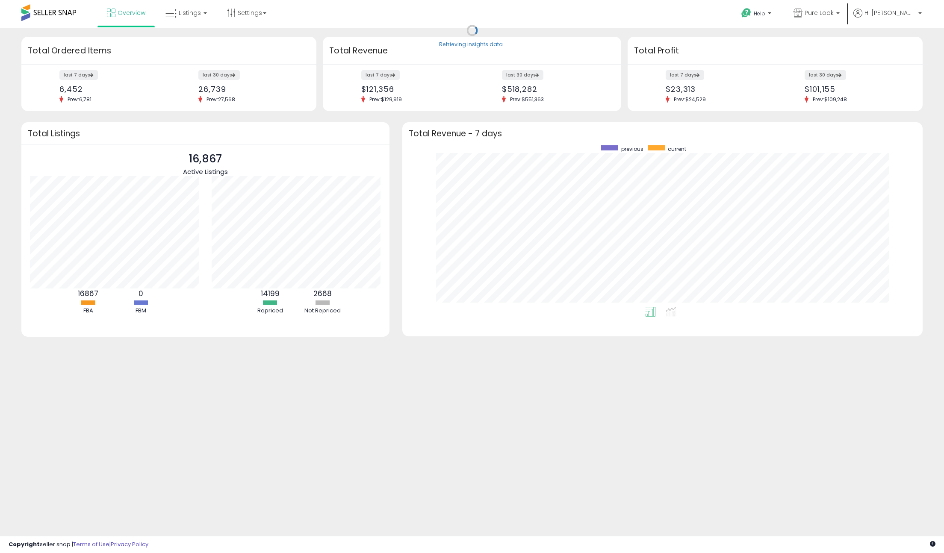
scroll to position [162, 503]
click at [188, 16] on span "Listings" at bounding box center [190, 13] width 22 height 9
click at [189, 76] on icon at bounding box center [194, 74] width 45 height 13
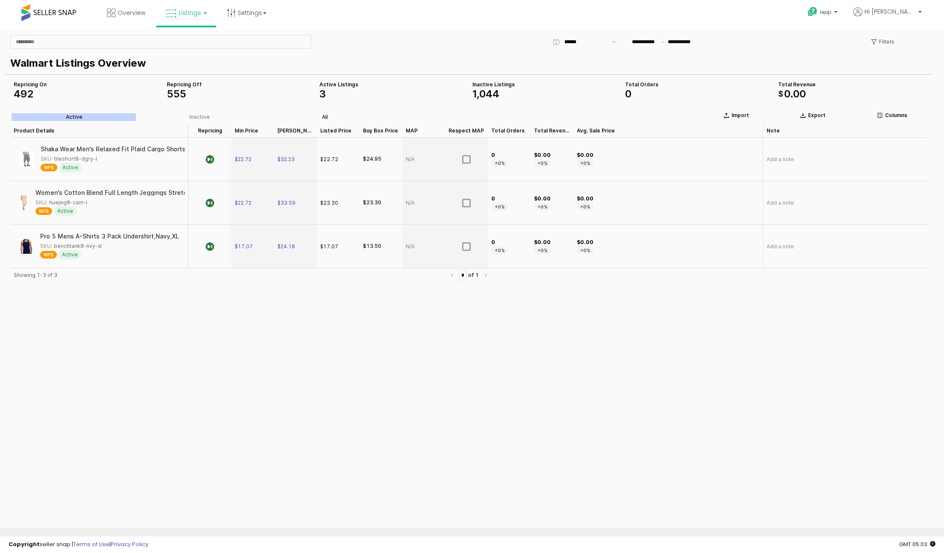
click at [324, 118] on div "All" at bounding box center [325, 117] width 6 height 6
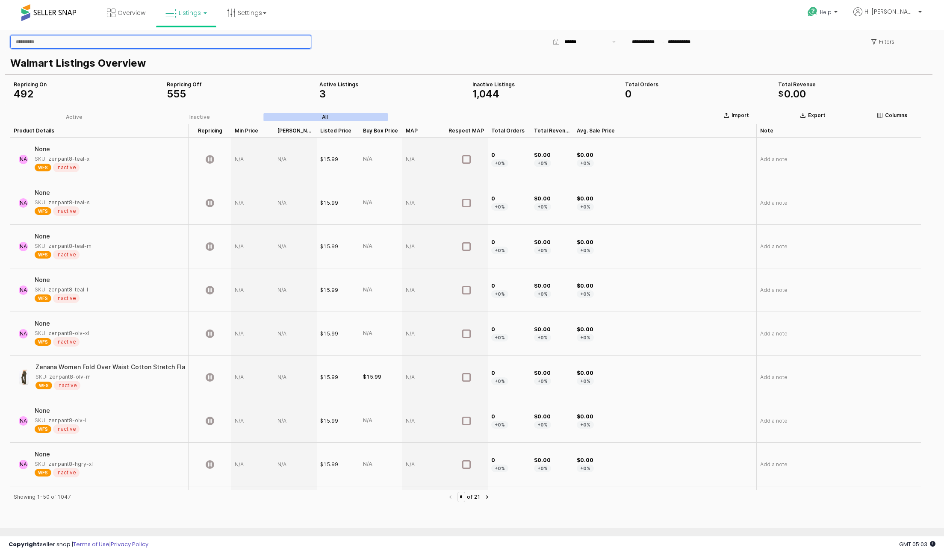
click at [88, 44] on input "App Frame" at bounding box center [161, 41] width 300 height 13
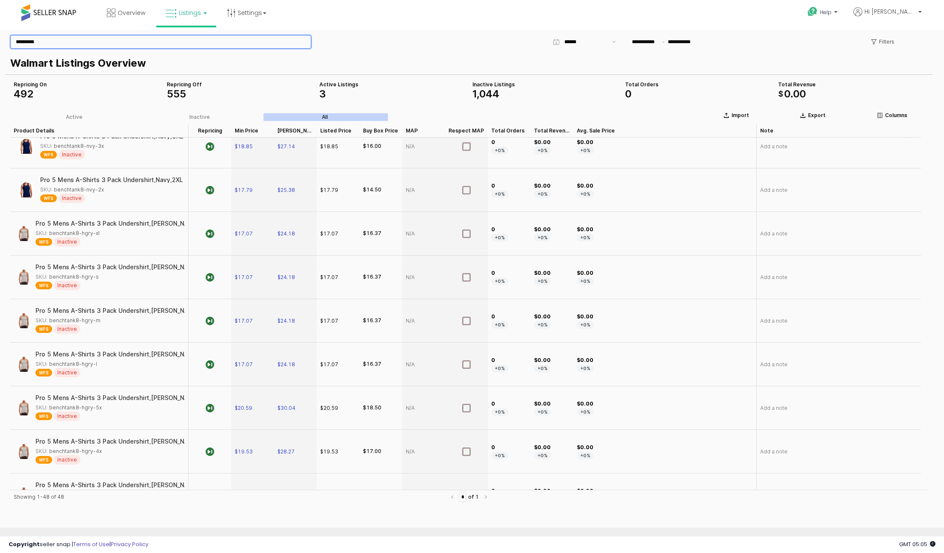
scroll to position [1013, 0]
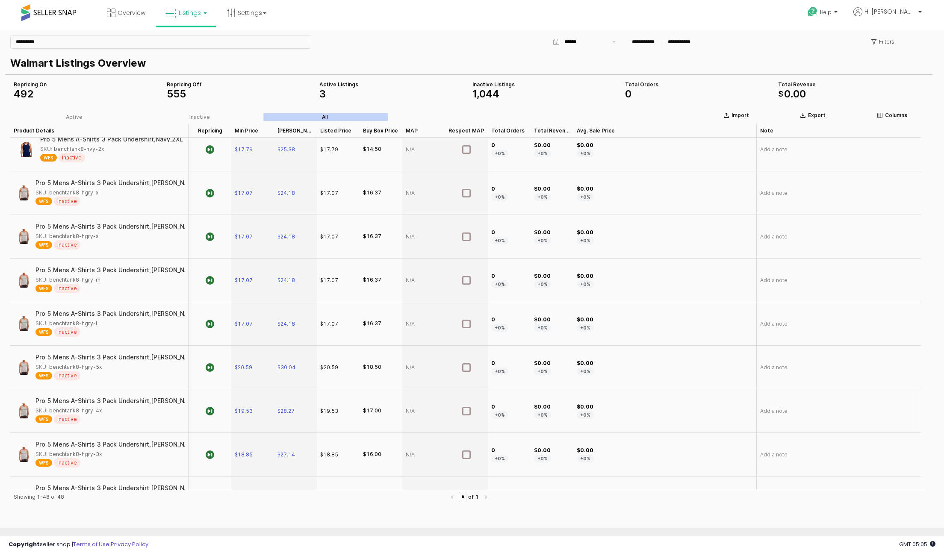
click at [92, 406] on div "Pro 5 Mens A-Shirts 3 Pack Undershirt,Heather Grey,4XL SKU: benchtank8-hgry-4x …" at bounding box center [107, 411] width 144 height 26
click at [87, 413] on div "SKU: benchtank8-hgry-4x" at bounding box center [68, 411] width 66 height 8
click at [89, 402] on div "Pro 5 Mens A-Shirts 3 Pack Undershirt,Heather Grey,4XL" at bounding box center [123, 401] width 177 height 6
click at [65, 415] on span "Inactive" at bounding box center [67, 419] width 27 height 9
click at [47, 420] on span "WFS" at bounding box center [43, 420] width 17 height 8
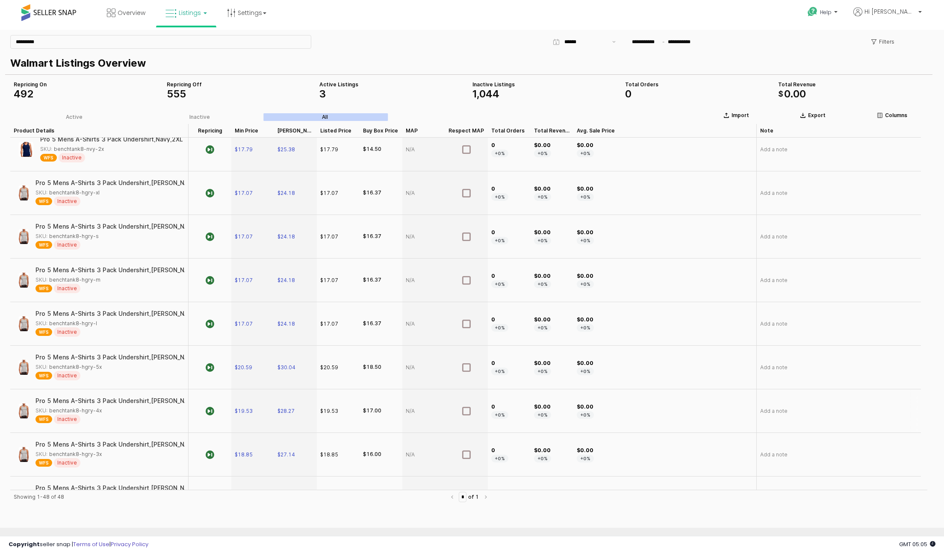
click at [72, 421] on span "Inactive" at bounding box center [67, 419] width 27 height 9
click at [93, 404] on div "Pro 5 Mens A-Shirts 3 Pack Undershirt,Heather Grey,4XL" at bounding box center [123, 401] width 177 height 7
click at [82, 407] on div "SKU: benchtank8-hgry-4x" at bounding box center [68, 411] width 66 height 8
click at [82, 408] on div "SKU: benchtank8-hgry-4x" at bounding box center [68, 411] width 66 height 8
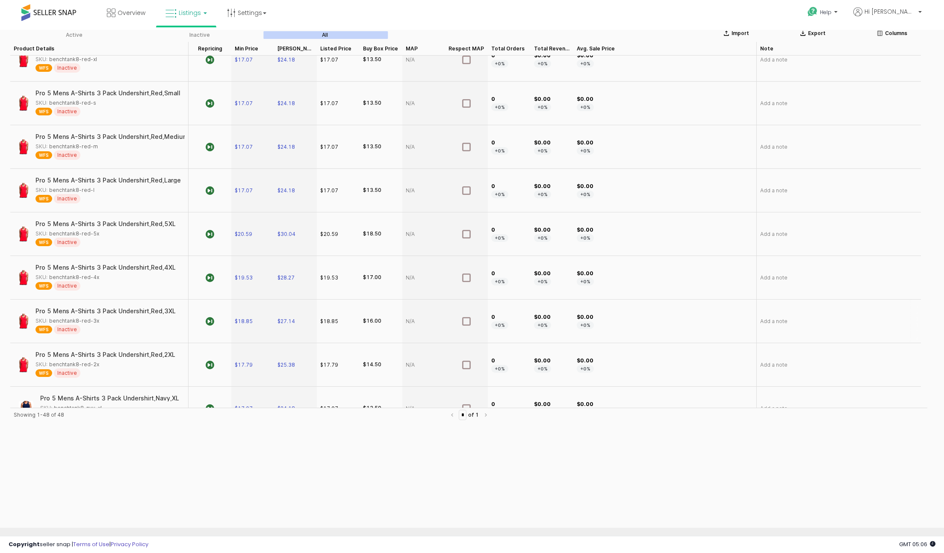
scroll to position [0, 0]
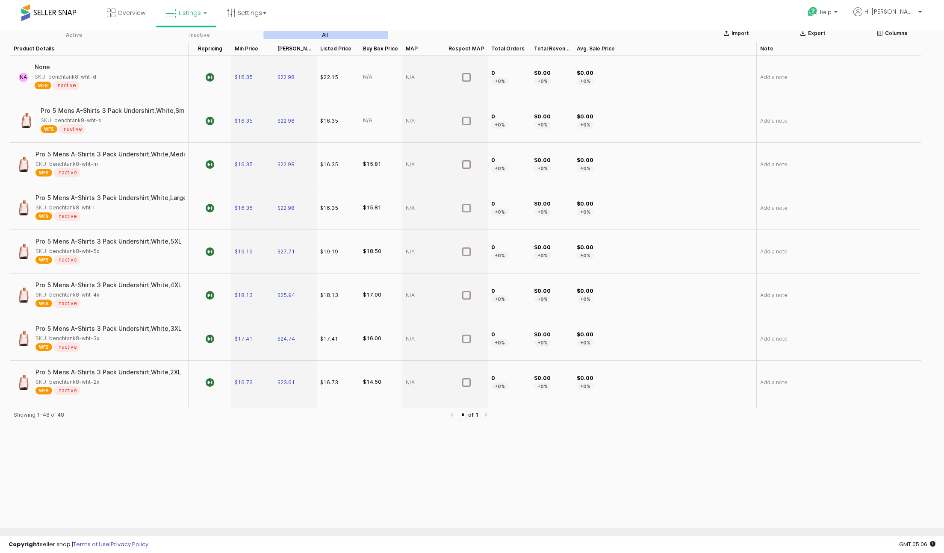
click at [375, 119] on div "N/A" at bounding box center [381, 121] width 43 height 44
click at [369, 118] on div "N/A" at bounding box center [367, 120] width 9 height 7
click at [373, 164] on div "$15.81" at bounding box center [372, 164] width 18 height 7
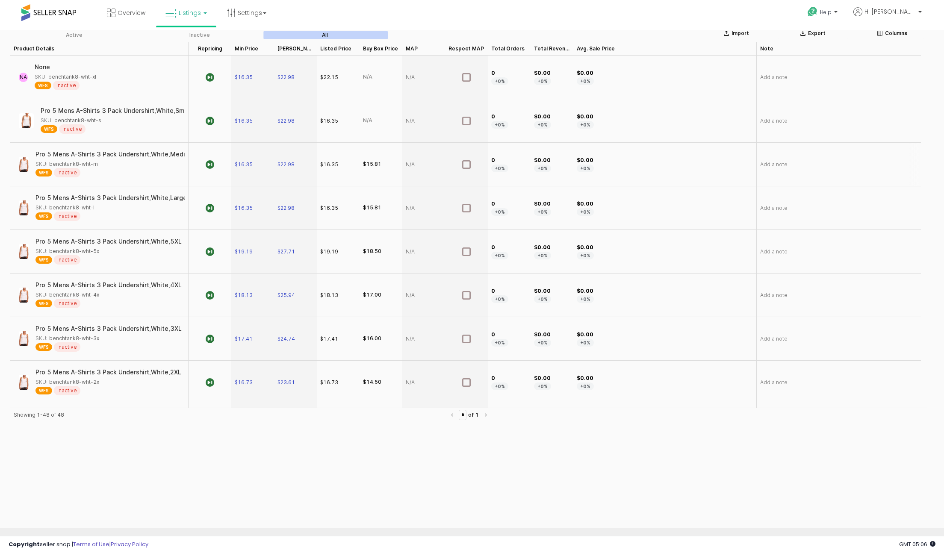
click at [373, 164] on div "$15.81" at bounding box center [372, 164] width 18 height 7
click at [382, 188] on div "$15.81" at bounding box center [381, 208] width 43 height 44
click at [375, 207] on div "$15.81" at bounding box center [372, 207] width 18 height 7
click at [367, 248] on div "$18.50" at bounding box center [372, 251] width 18 height 7
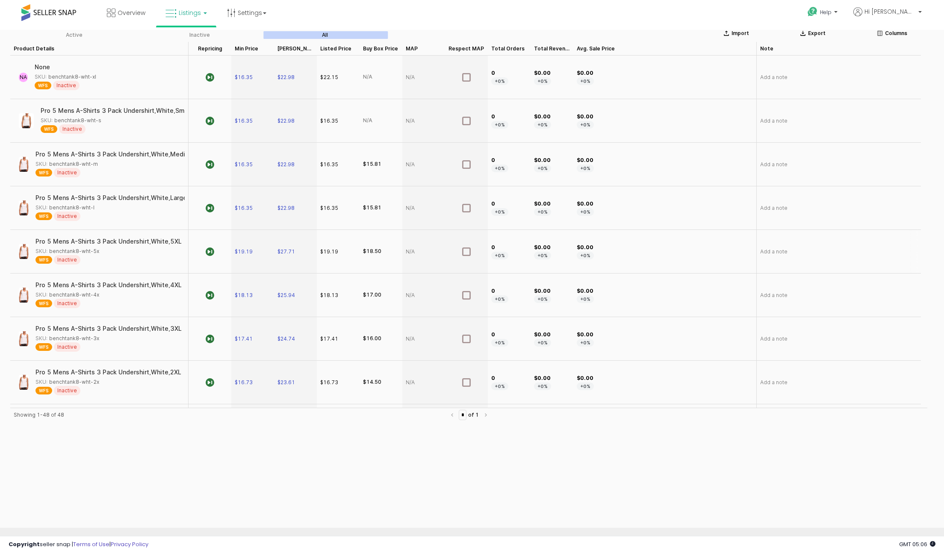
click at [367, 248] on div "$18.50" at bounding box center [372, 251] width 18 height 7
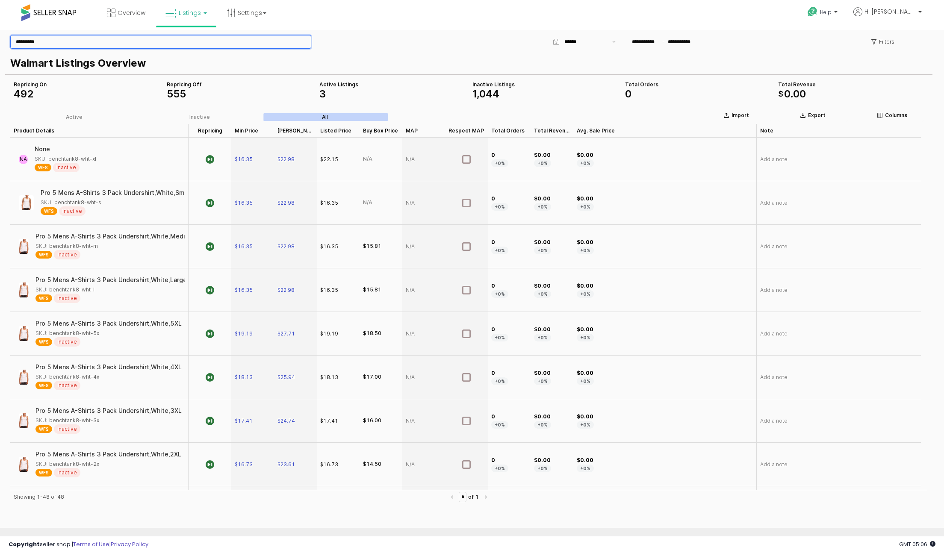
click at [99, 44] on input "*********" at bounding box center [161, 41] width 300 height 13
type input "******"
click at [74, 42] on input "******" at bounding box center [161, 41] width 300 height 13
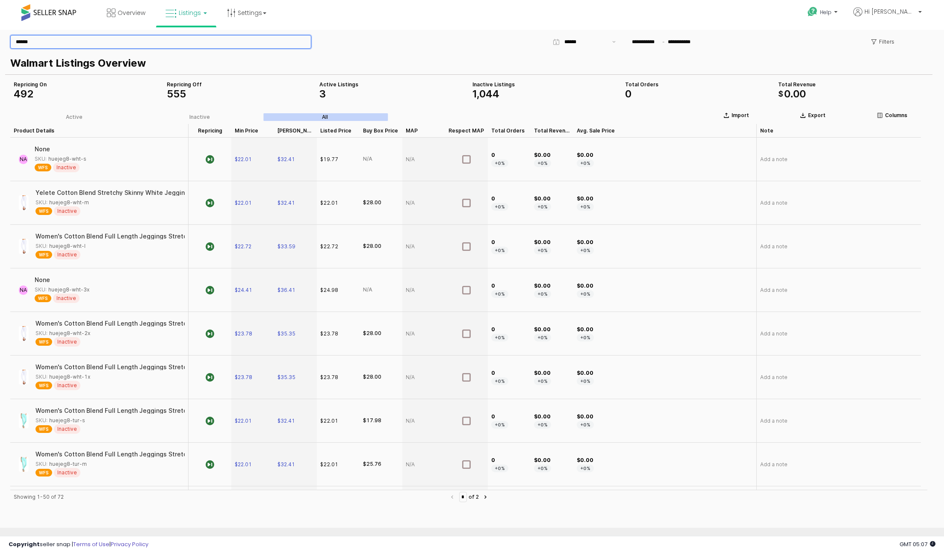
click at [74, 42] on input "******" at bounding box center [161, 41] width 300 height 13
click at [886, 112] on p "Columns" at bounding box center [896, 115] width 22 height 7
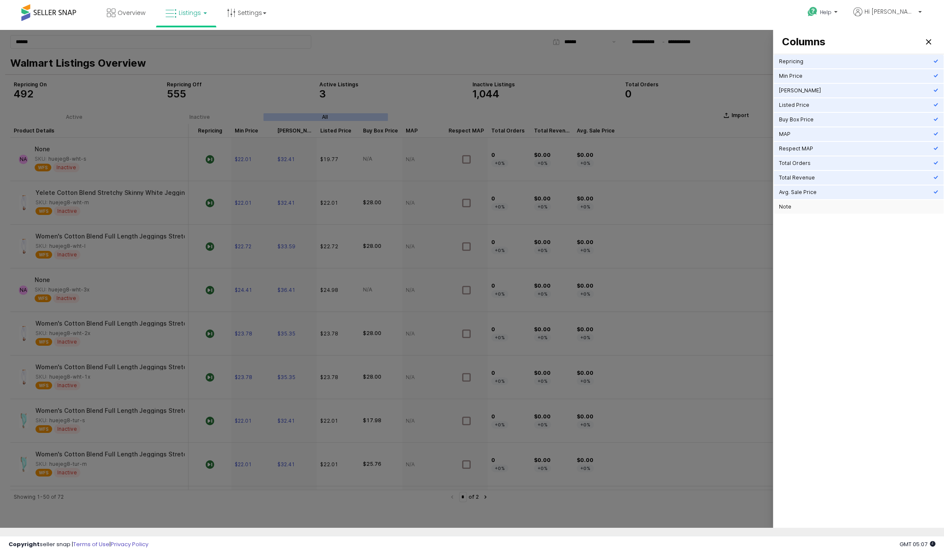
click at [935, 205] on icon "Select an option" at bounding box center [936, 206] width 5 height 5
click at [929, 41] on icon "Close" at bounding box center [928, 41] width 5 height 5
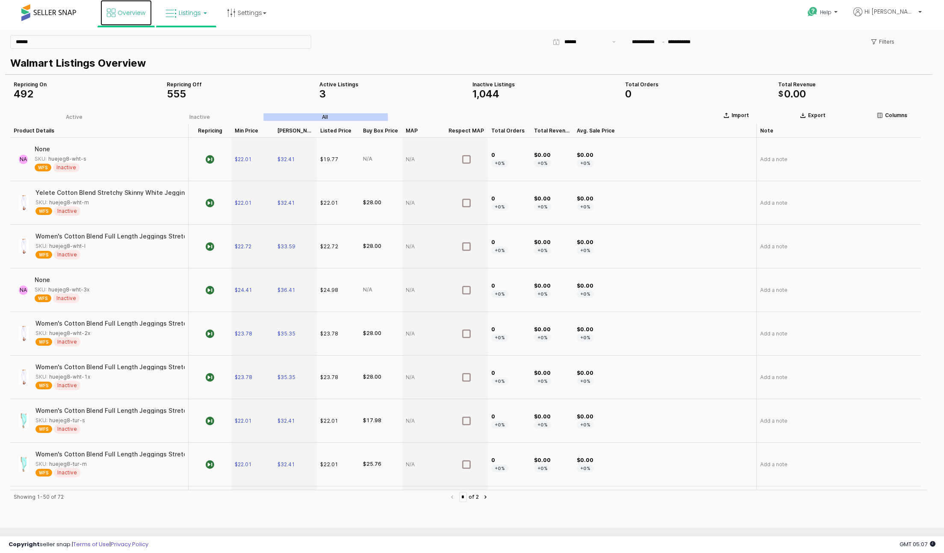
click at [135, 17] on link "Overview" at bounding box center [126, 13] width 51 height 26
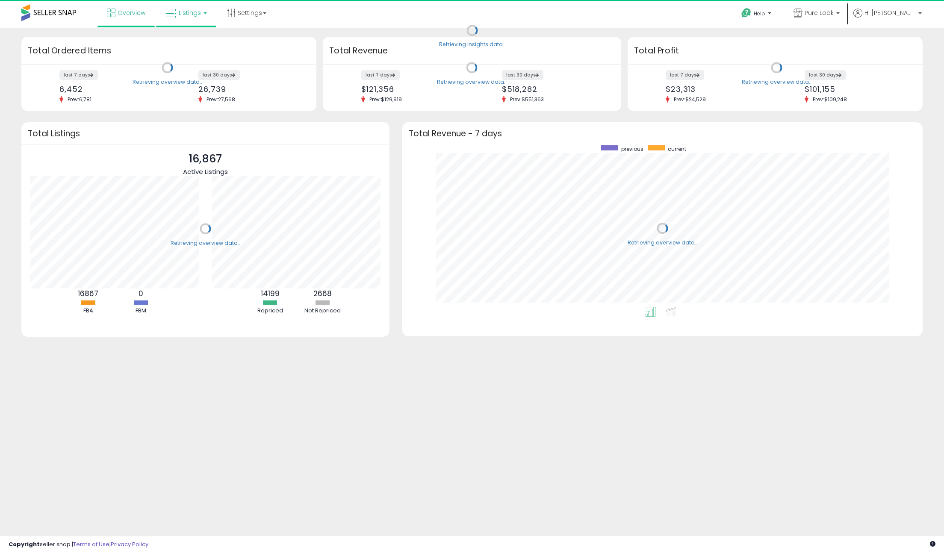
scroll to position [162, 503]
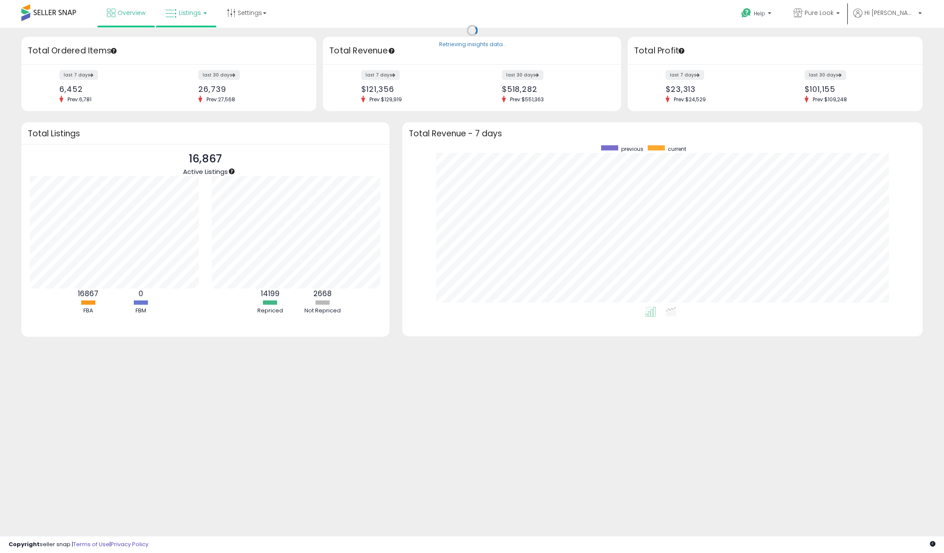
click at [190, 15] on span "Listings" at bounding box center [190, 13] width 22 height 9
click at [195, 37] on icon at bounding box center [192, 42] width 37 height 11
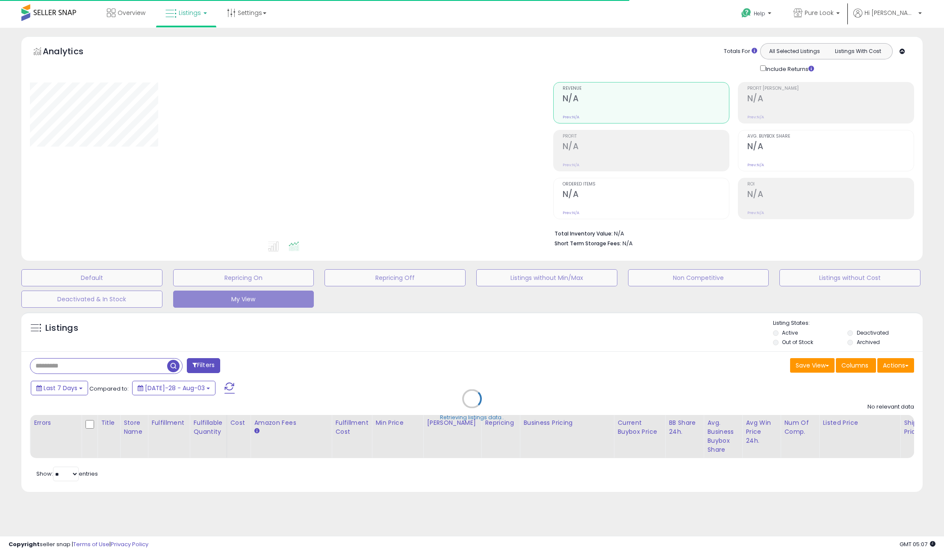
type input "********"
select select "**"
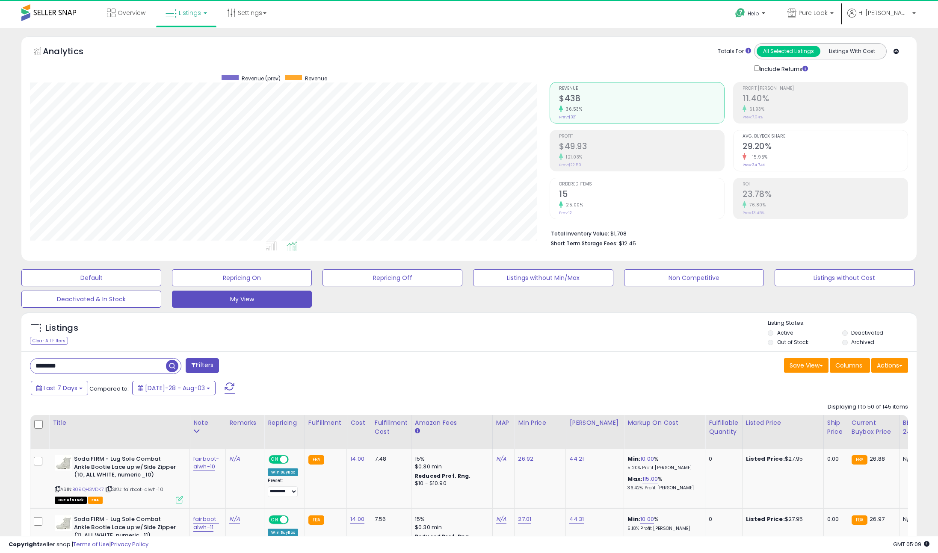
scroll to position [175, 520]
